Goal: Find specific page/section: Find specific page/section

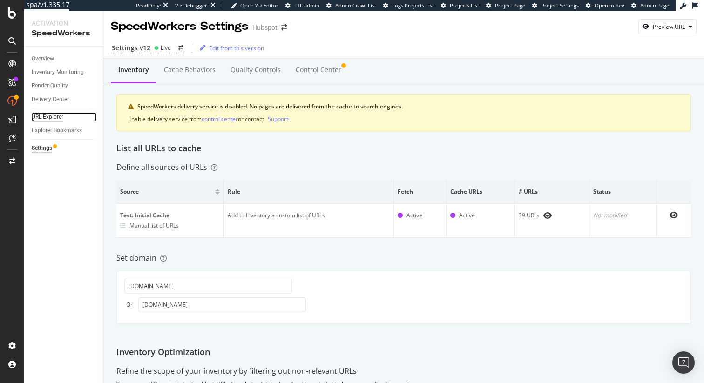
click at [52, 115] on div "URL Explorer" at bounding box center [48, 117] width 32 height 10
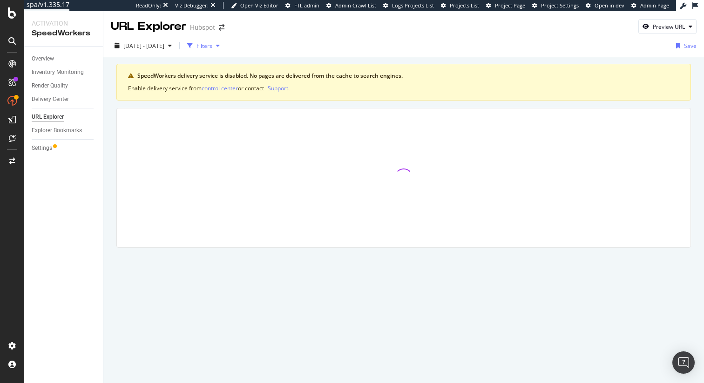
click at [212, 46] on div "Filters" at bounding box center [204, 46] width 16 height 8
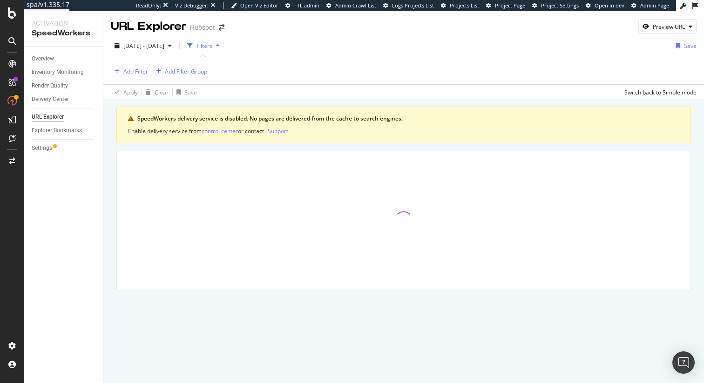
click at [212, 46] on div "Filters" at bounding box center [204, 46] width 16 height 8
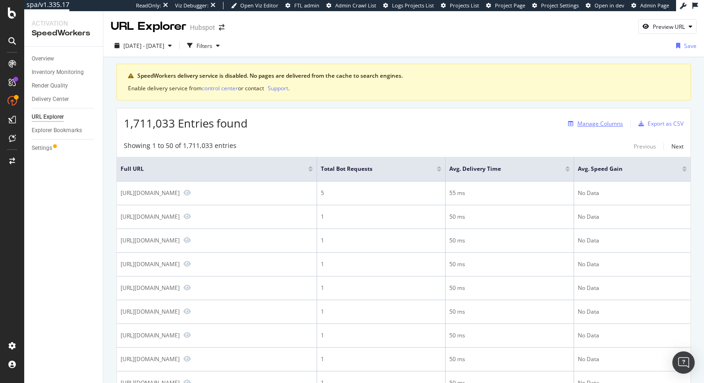
click at [602, 123] on div "Manage Columns" at bounding box center [600, 124] width 46 height 8
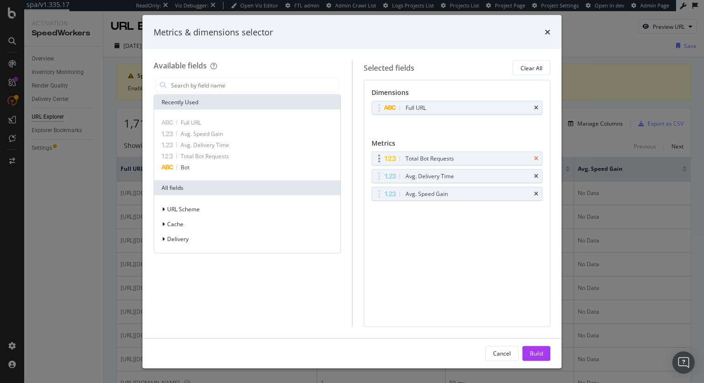
click at [536, 160] on icon "times" at bounding box center [536, 159] width 4 height 6
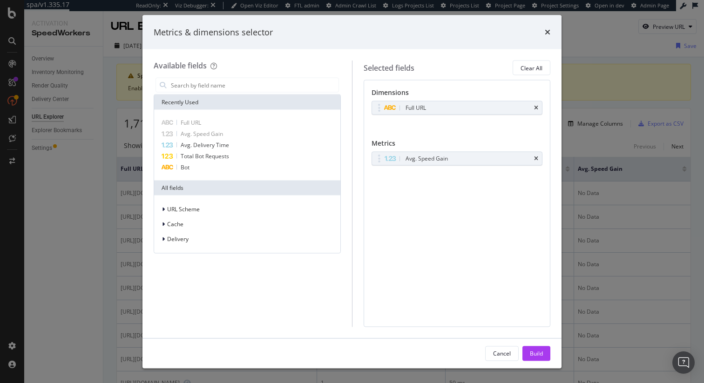
click at [536, 160] on icon "times" at bounding box center [536, 159] width 4 height 6
click at [543, 363] on div "Cancel Build" at bounding box center [351, 353] width 419 height 30
click at [542, 354] on div "Build" at bounding box center [536, 353] width 13 height 8
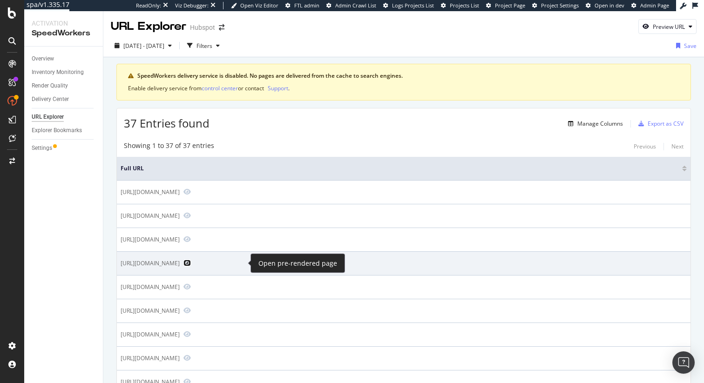
click at [191, 262] on icon "Preview https://www.hubspot.com/company/contact" at bounding box center [186, 263] width 7 height 7
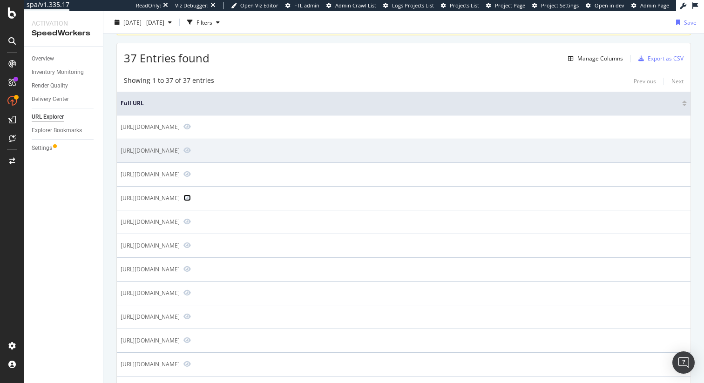
scroll to position [46, 0]
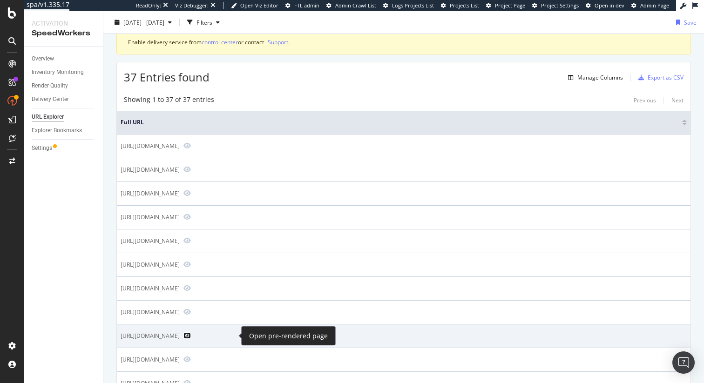
click at [191, 337] on icon "Preview https://www.wthubspot.com/clip-creator" at bounding box center [186, 335] width 7 height 7
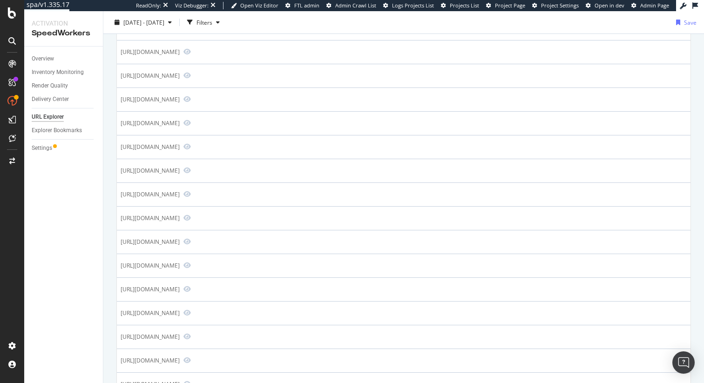
scroll to position [208, 0]
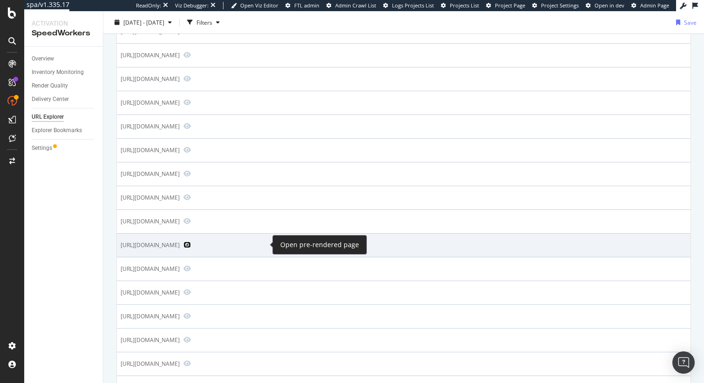
click at [191, 242] on icon "Preview https://blog.hubspot.com/sales/small-business-ideas" at bounding box center [186, 245] width 7 height 7
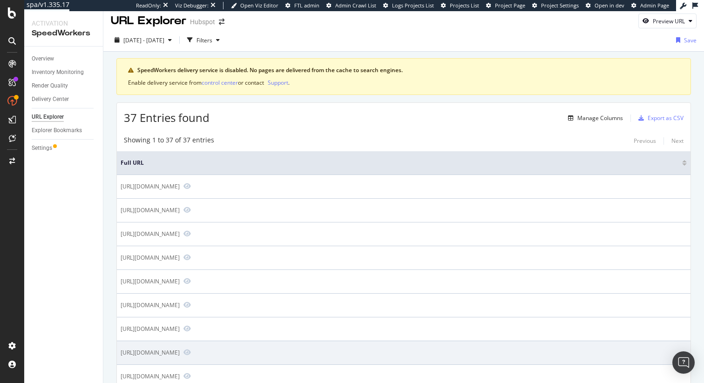
scroll to position [4, 0]
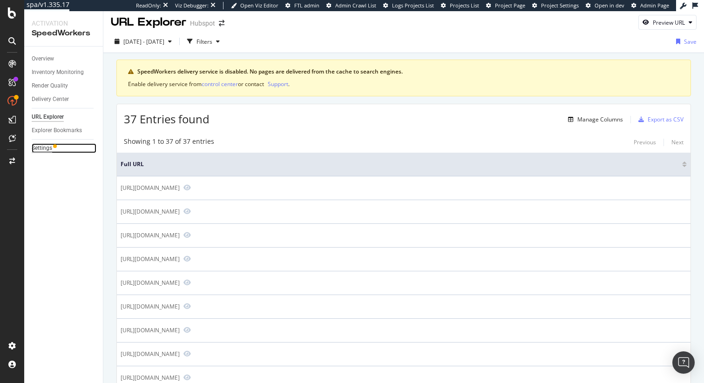
click at [42, 149] on div "Settings" at bounding box center [42, 148] width 20 height 10
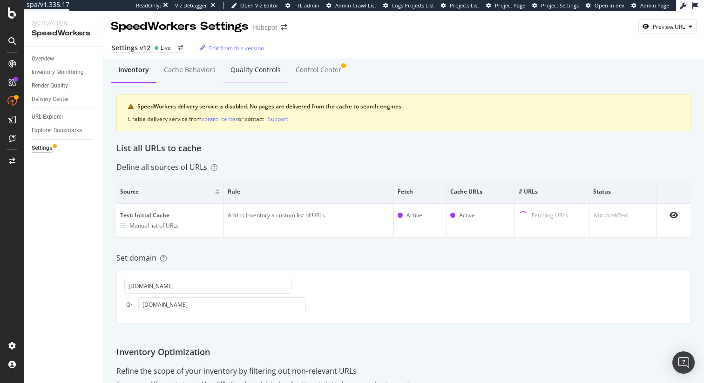
click at [251, 74] on div "Quality Controls" at bounding box center [255, 69] width 50 height 9
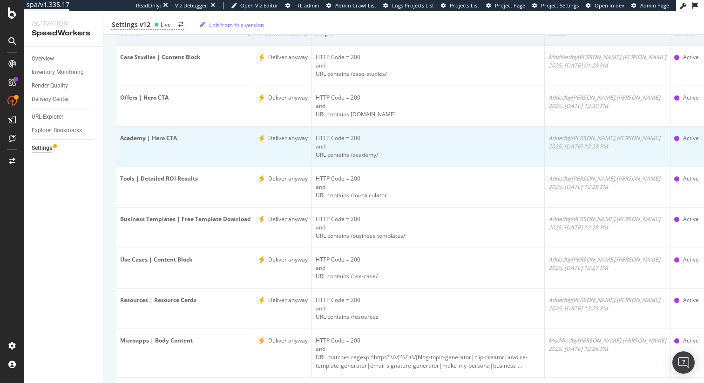
scroll to position [200, 0]
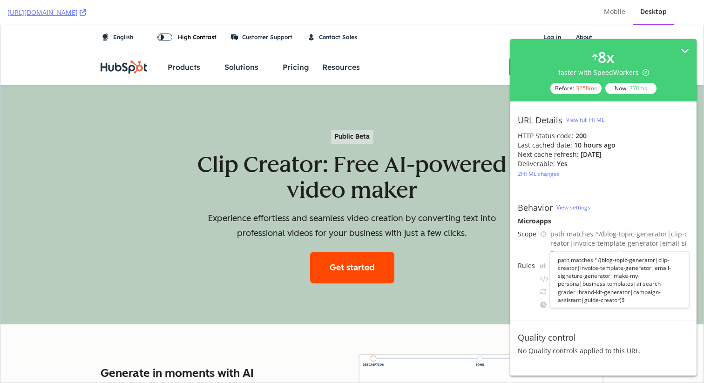
scroll to position [27, 0]
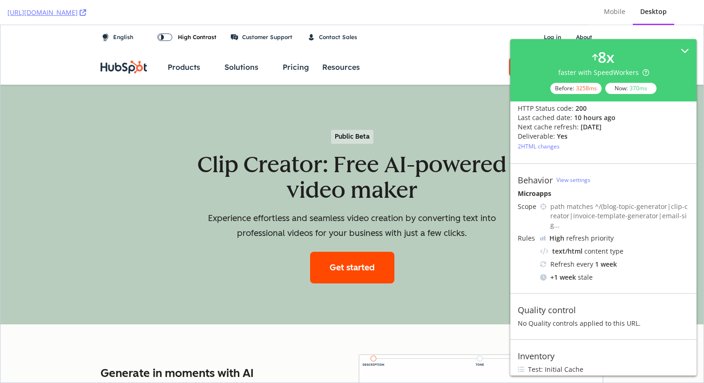
click at [176, 145] on icon at bounding box center [203, 336] width 892 height 792
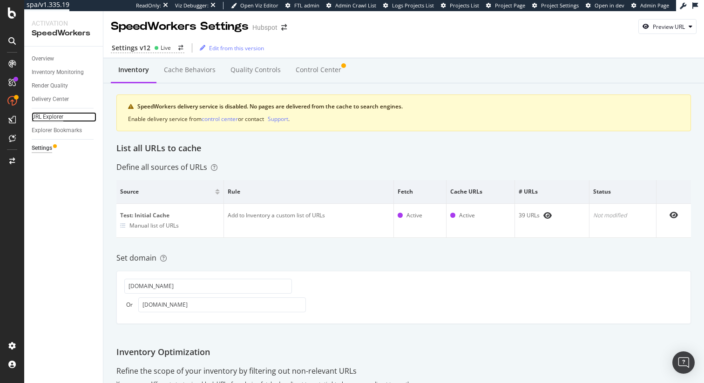
click at [59, 116] on div "URL Explorer" at bounding box center [48, 117] width 32 height 10
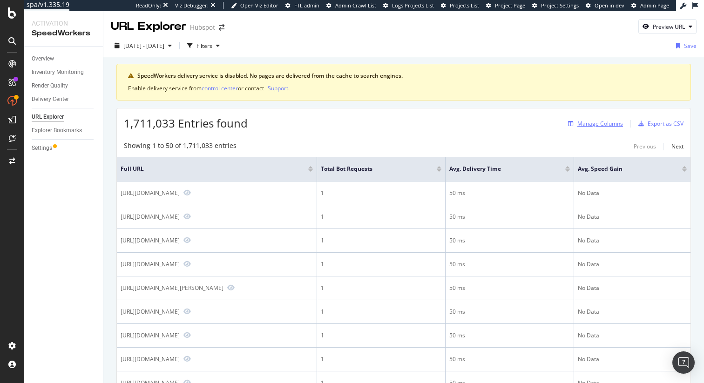
click at [604, 127] on div "Manage Columns" at bounding box center [600, 124] width 46 height 8
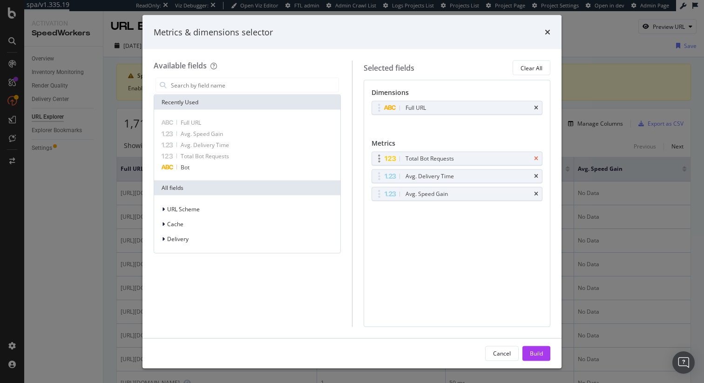
click at [536, 157] on icon "times" at bounding box center [536, 159] width 4 height 6
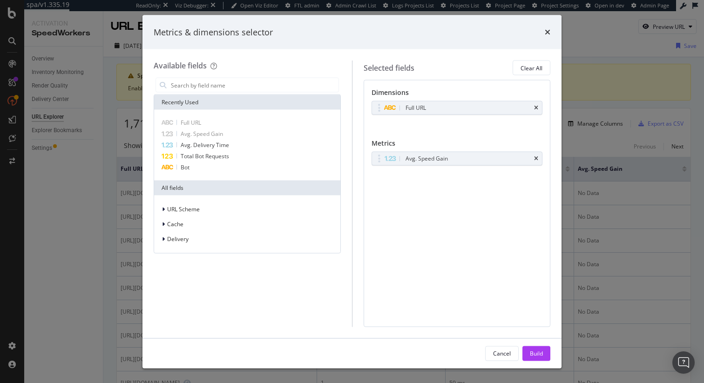
click at [536, 157] on icon "times" at bounding box center [536, 159] width 4 height 6
click at [539, 348] on div "Build" at bounding box center [536, 353] width 13 height 14
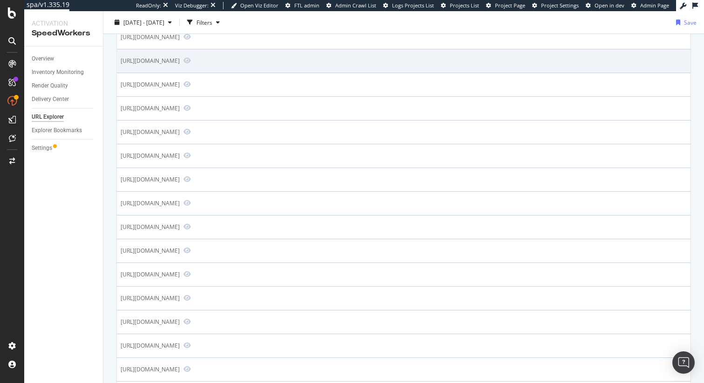
scroll to position [366, 0]
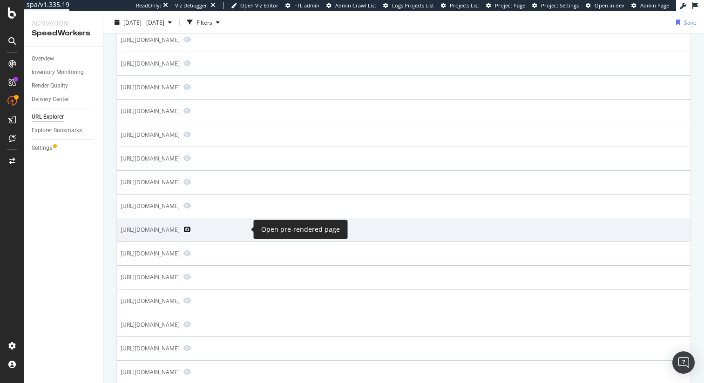
click at [191, 230] on icon "Preview https://www.hubspot.com/resources/courses" at bounding box center [186, 229] width 7 height 7
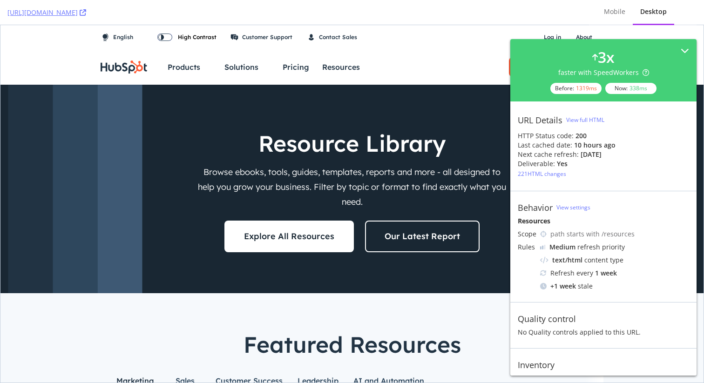
scroll to position [18, 0]
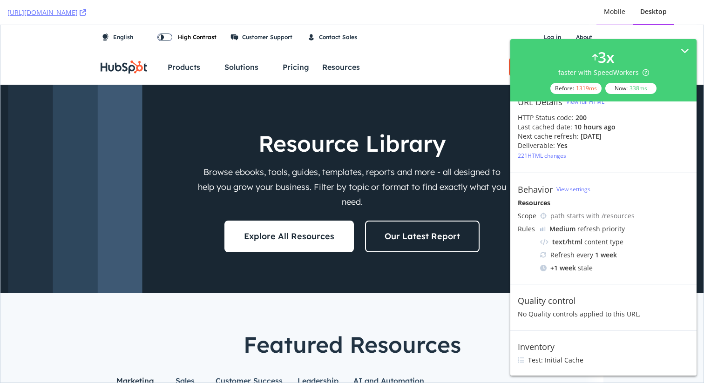
click at [621, 11] on div "Mobile" at bounding box center [614, 11] width 21 height 9
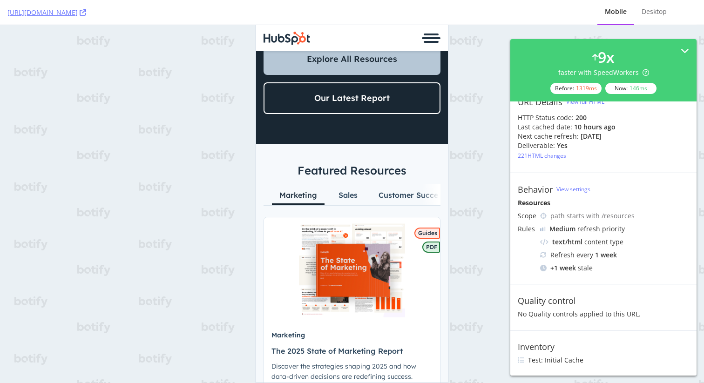
scroll to position [0, 0]
